Goal: Task Accomplishment & Management: Complete application form

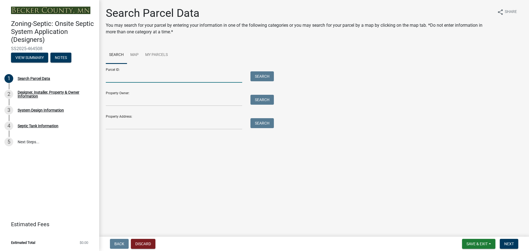
click at [114, 77] on input "Parcel ID:" at bounding box center [174, 76] width 136 height 11
type input "270308000"
click at [511, 245] on span "Next" at bounding box center [509, 244] width 10 height 4
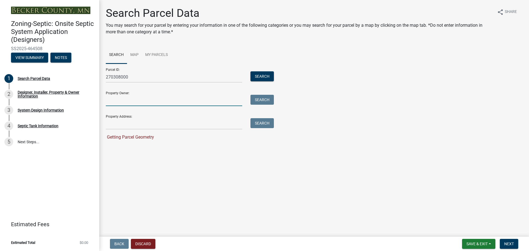
click at [111, 100] on input "Property Owner:" at bounding box center [174, 100] width 136 height 11
type input "[PERSON_NAME]"
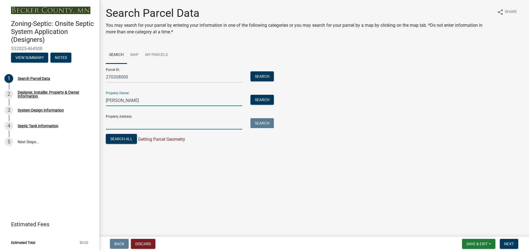
click at [121, 128] on input "Property Address:" at bounding box center [174, 123] width 136 height 11
type input "[STREET_ADDRESS]"
click at [260, 74] on button "Search" at bounding box center [261, 76] width 23 height 10
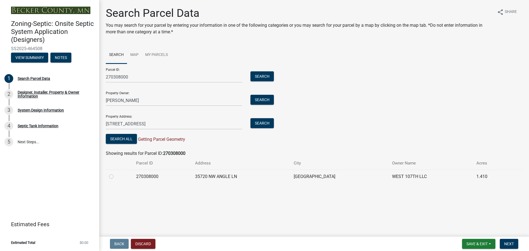
click at [116, 173] on label at bounding box center [116, 173] width 0 height 0
click at [116, 177] on input "radio" at bounding box center [118, 175] width 4 height 4
radio input "true"
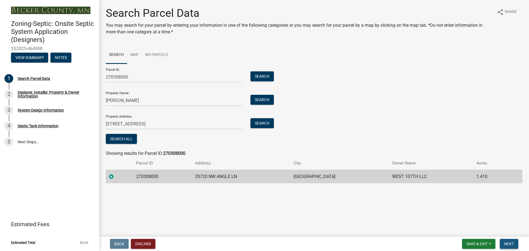
click at [511, 242] on span "Next" at bounding box center [509, 244] width 10 height 4
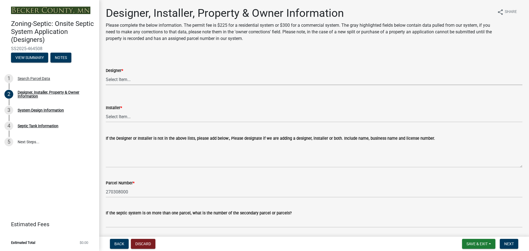
click at [128, 80] on select "Select Item... OTHER – Not listed (please add in next field and we will add to …" at bounding box center [314, 79] width 417 height 11
click at [106, 74] on select "Select Item... OTHER – Not listed (please add in next field and we will add to …" at bounding box center [314, 79] width 417 height 11
select select "052d1fee-637d-4579-bc4f-77fd165c753d"
click at [111, 115] on select "Select Item... OTHER – Not listed (please add in next field and we will add to …" at bounding box center [314, 116] width 417 height 11
click at [106, 111] on select "Select Item... OTHER – Not listed (please add in next field and we will add to …" at bounding box center [314, 116] width 417 height 11
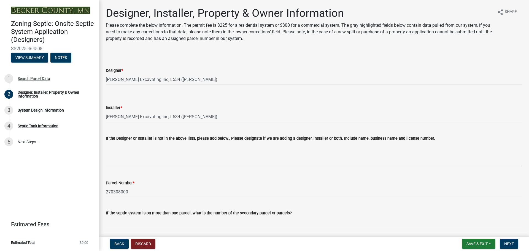
select select "962b3b7d-58ef-41da-b157-23648dcd342f"
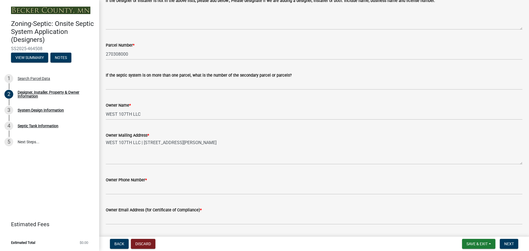
scroll to position [165, 0]
